Goal: Transaction & Acquisition: Purchase product/service

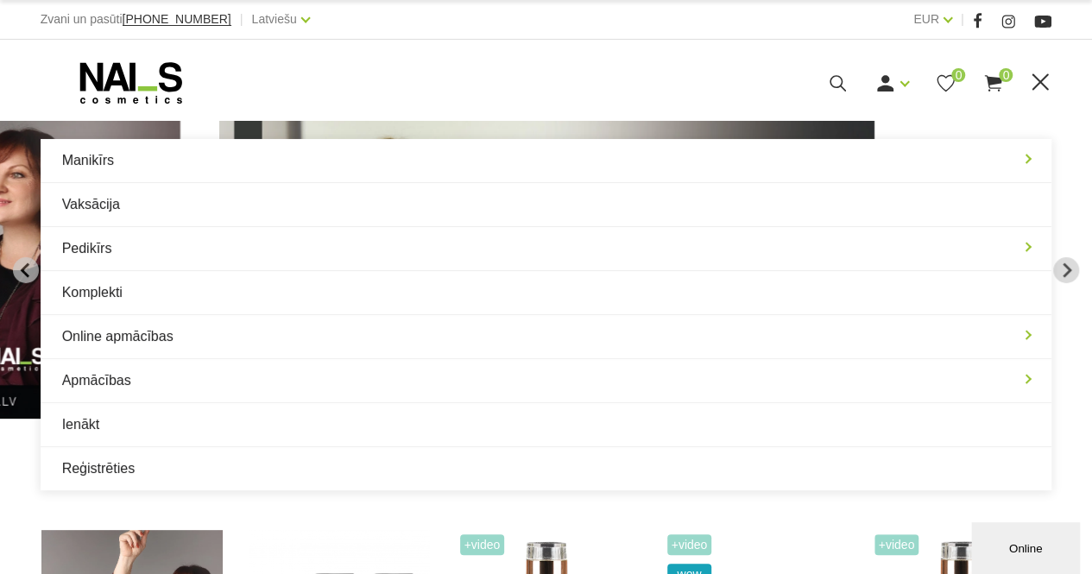
click at [837, 80] on icon at bounding box center [838, 83] width 22 height 22
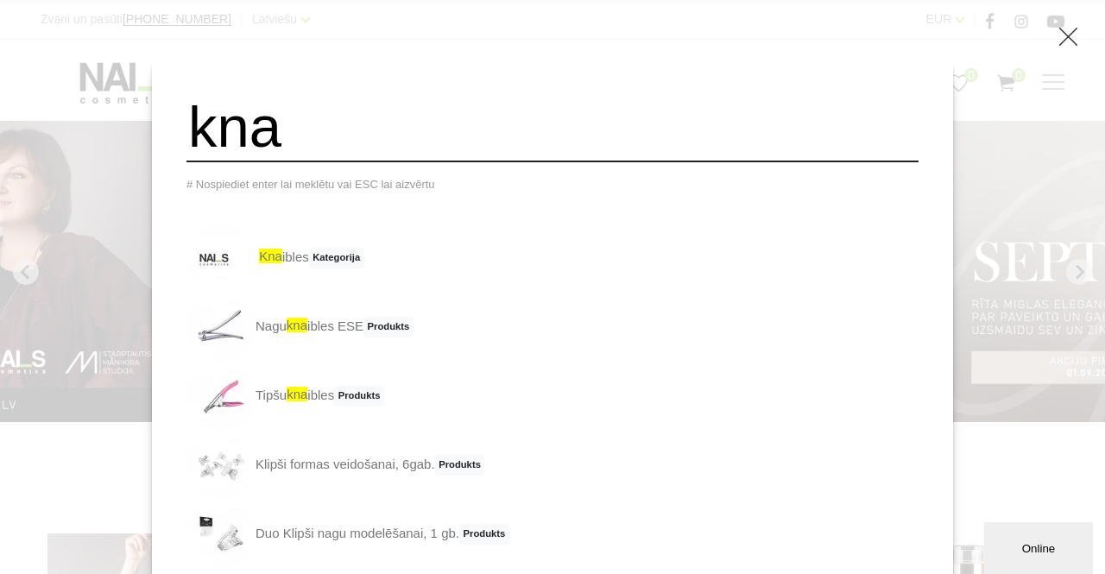
type input "Knaibles"
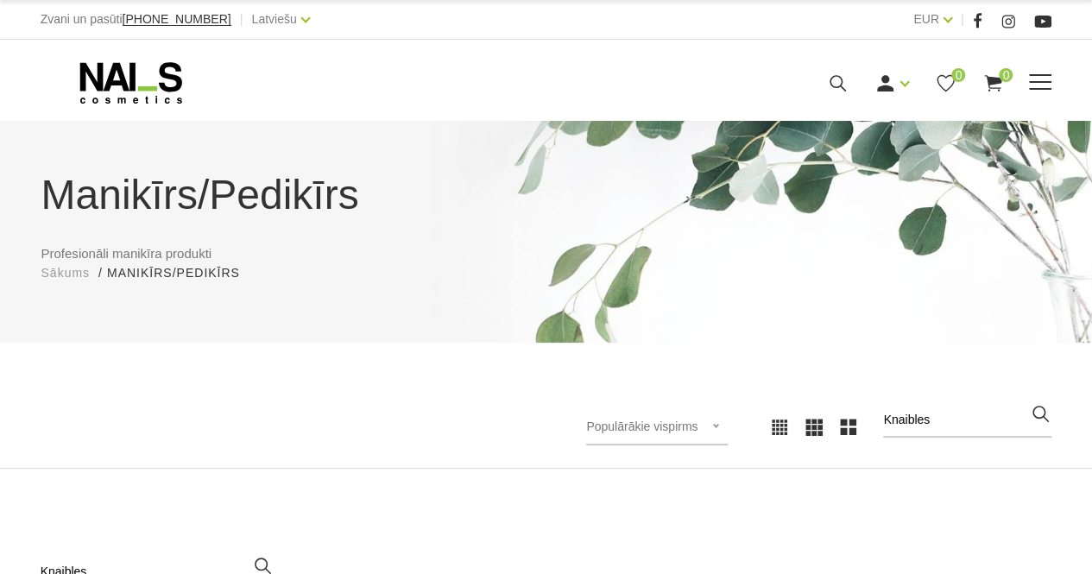
click at [1043, 86] on span at bounding box center [1040, 82] width 22 height 17
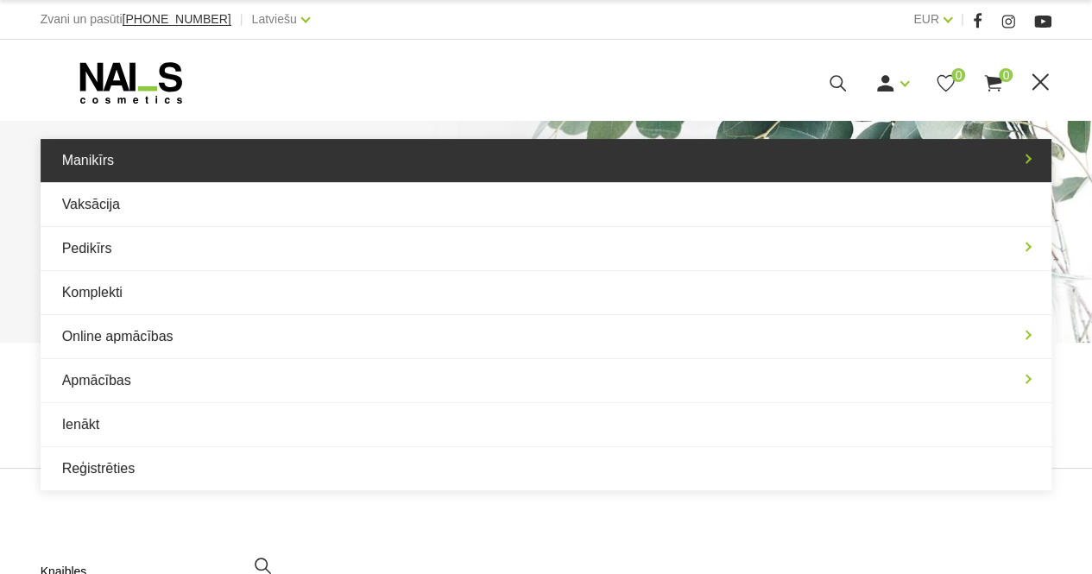
click at [1022, 161] on link "Manikīrs" at bounding box center [546, 160] width 1011 height 43
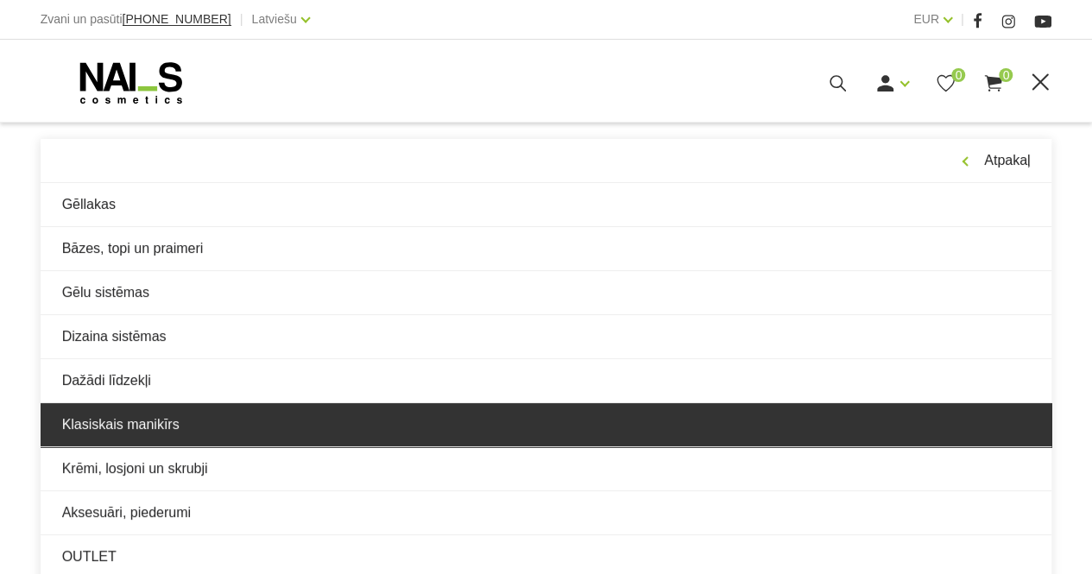
scroll to position [378, 0]
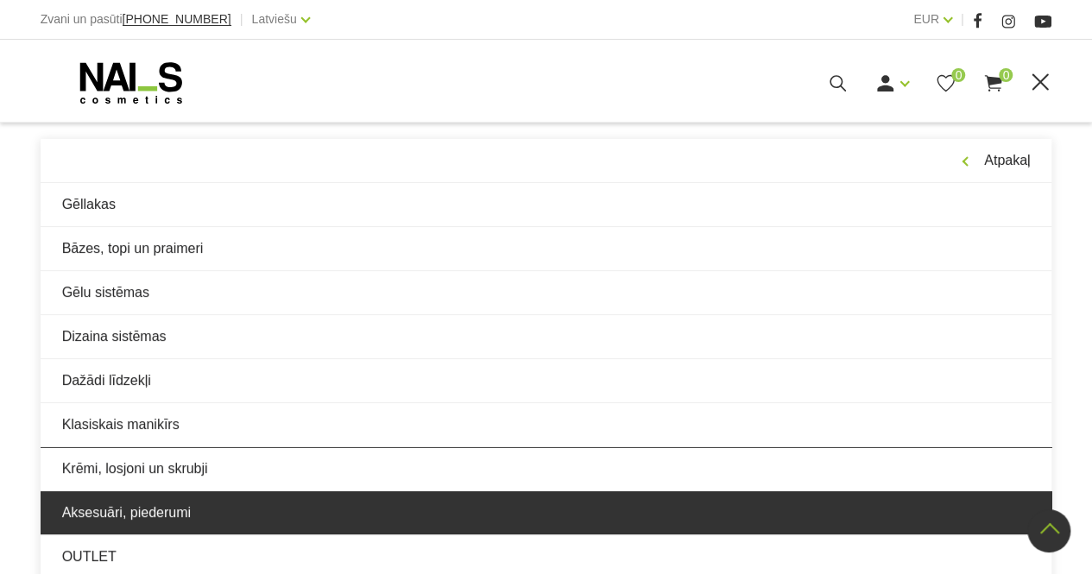
click at [166, 513] on link "Aksesuāri, piederumi" at bounding box center [546, 512] width 1011 height 43
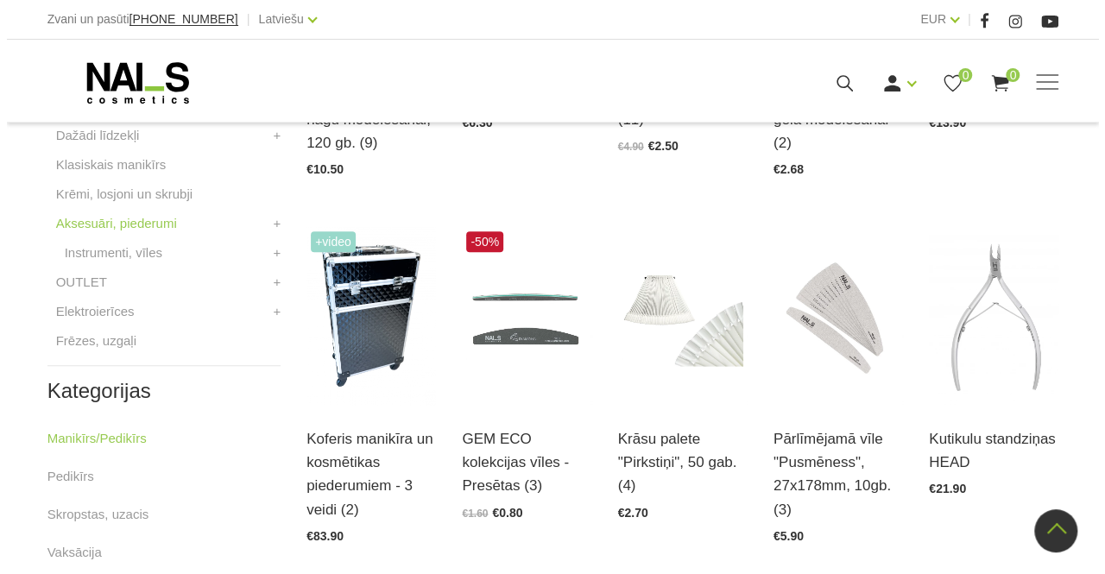
scroll to position [684, 0]
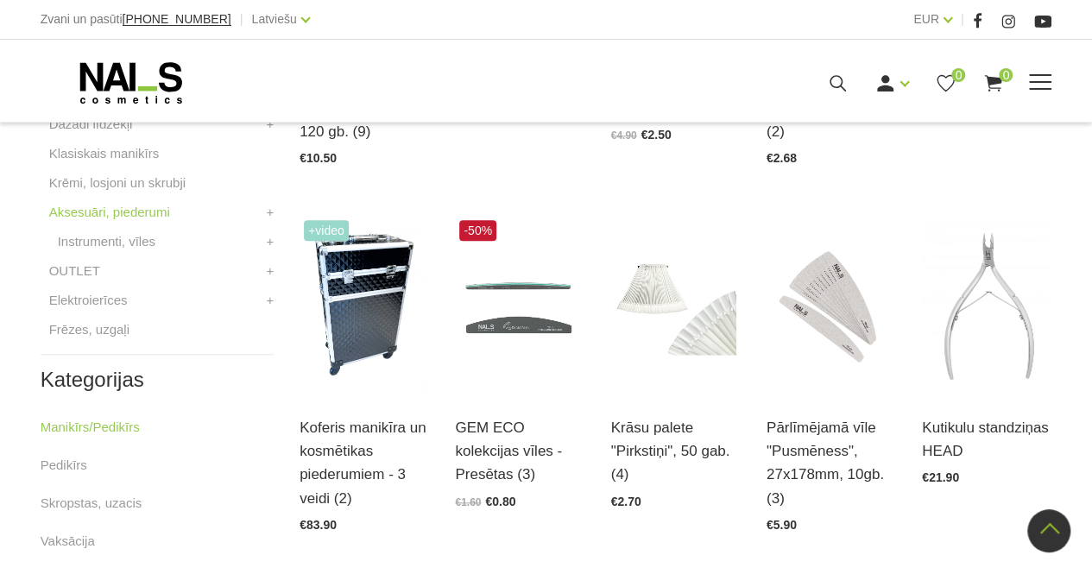
click at [843, 87] on use at bounding box center [837, 83] width 16 height 16
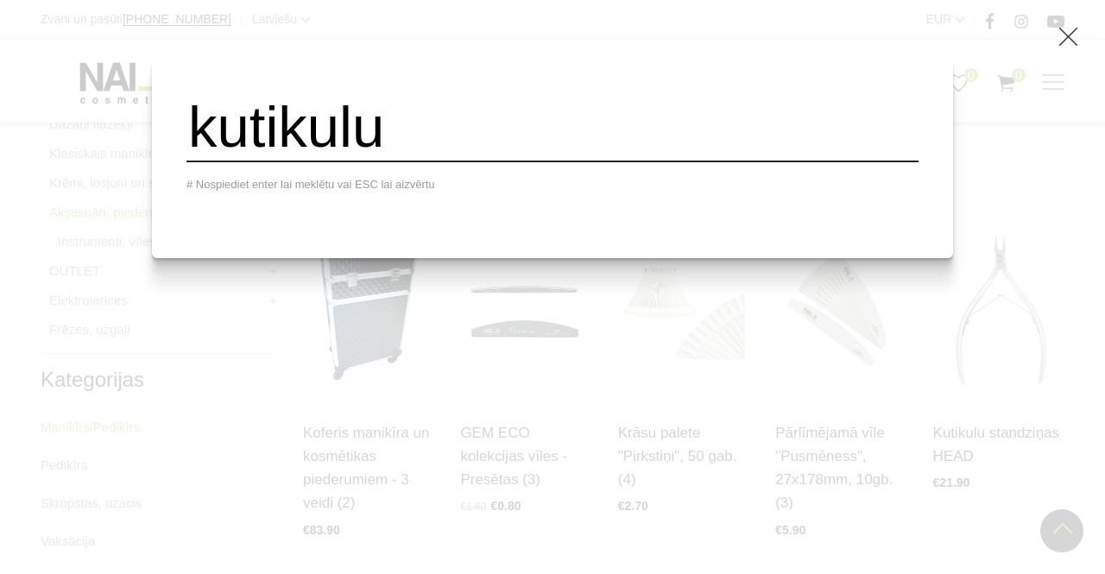
type input "kutikulu"
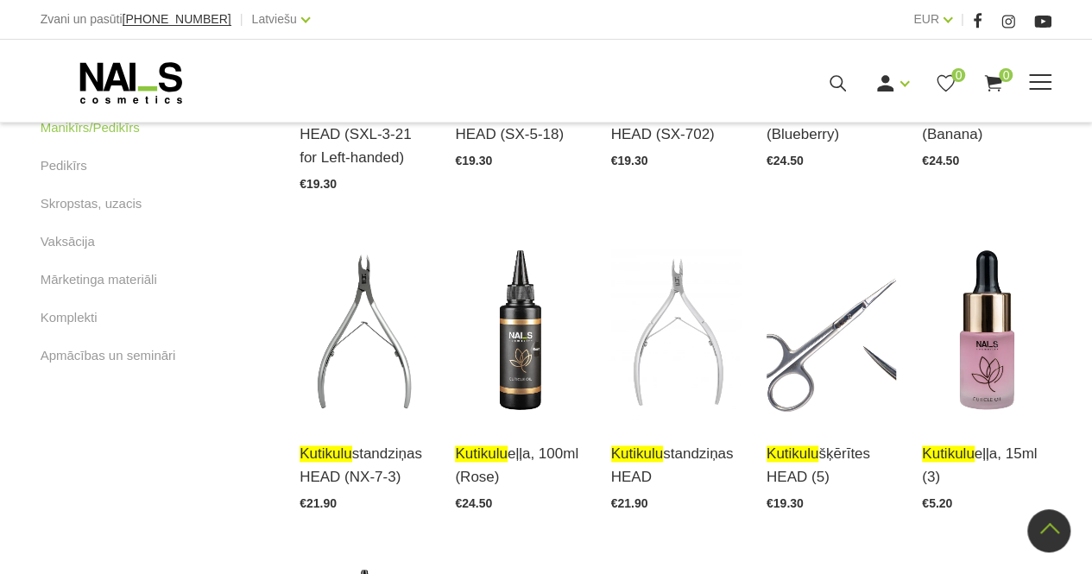
scroll to position [974, 0]
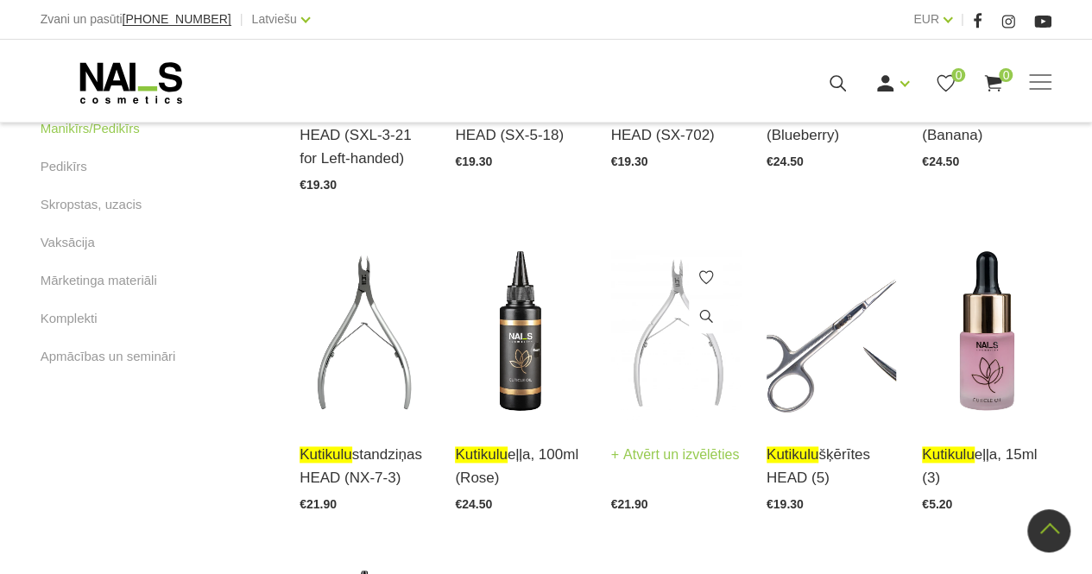
click at [692, 355] on img at bounding box center [675, 332] width 129 height 179
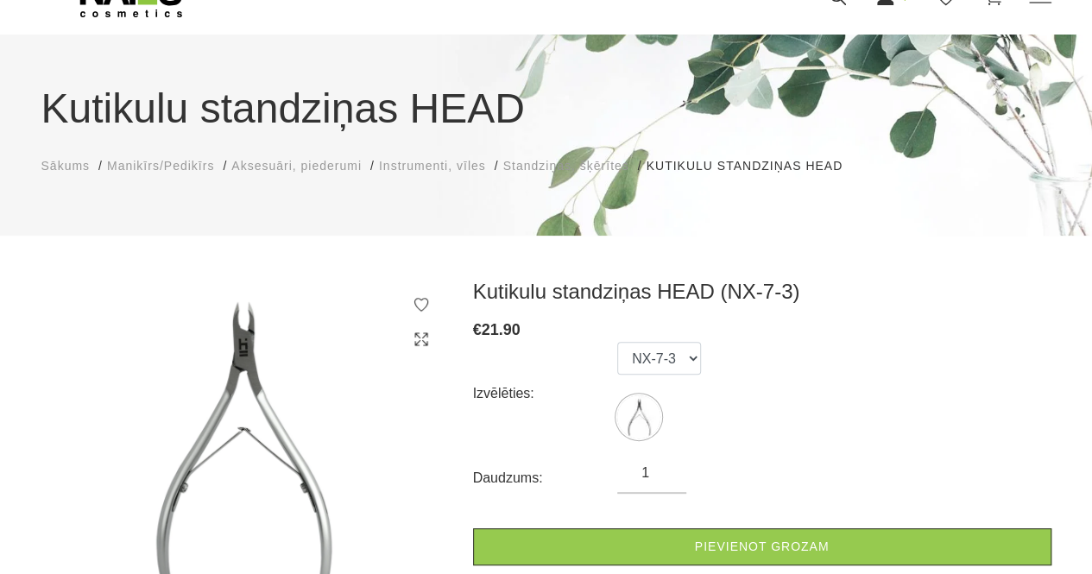
scroll to position [91, 0]
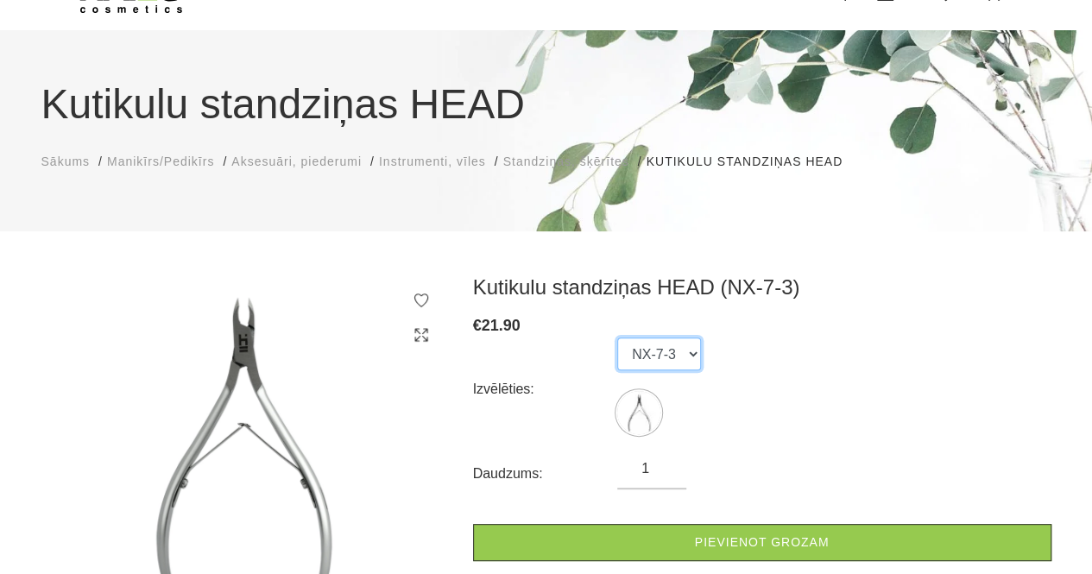
click at [685, 353] on select "NX-7-3" at bounding box center [659, 353] width 84 height 33
click at [795, 356] on div "Izvēlēties: NX-7-3" at bounding box center [762, 389] width 578 height 104
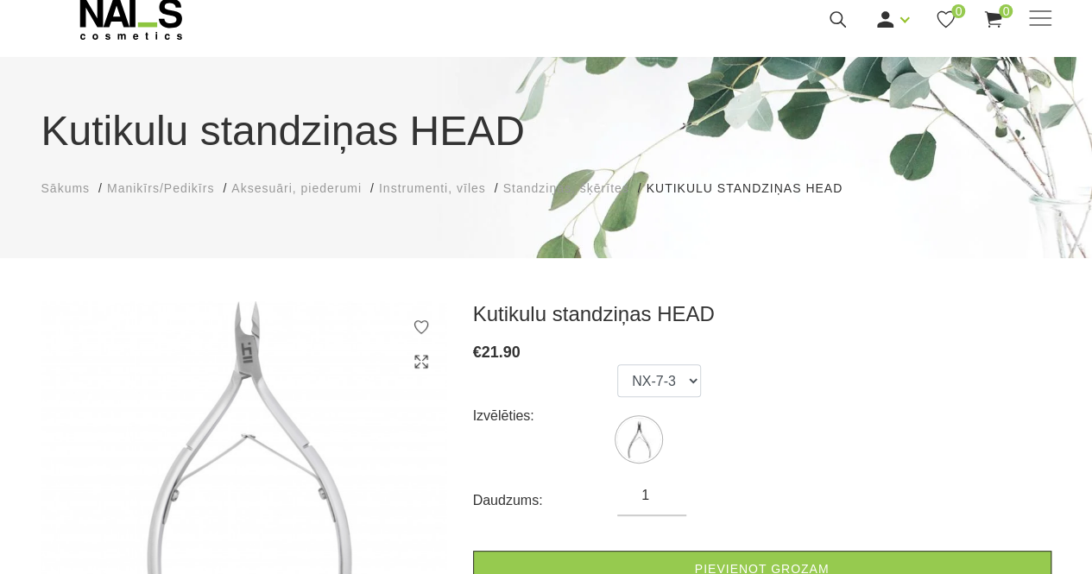
scroll to position [66, 0]
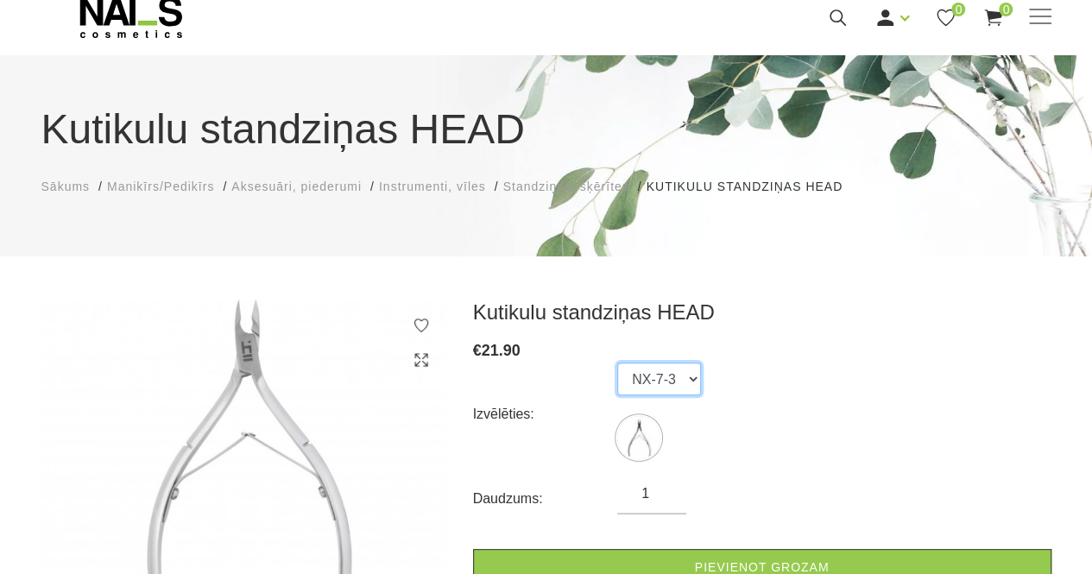
click at [689, 377] on select "NX-7-3" at bounding box center [659, 378] width 84 height 33
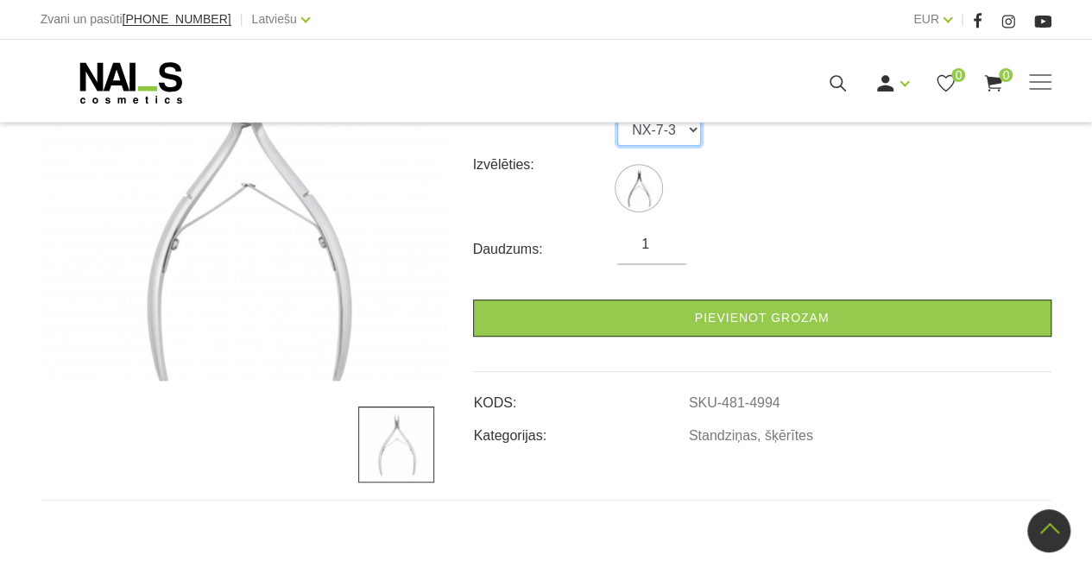
scroll to position [0, 0]
